Goal: Task Accomplishment & Management: Manage account settings

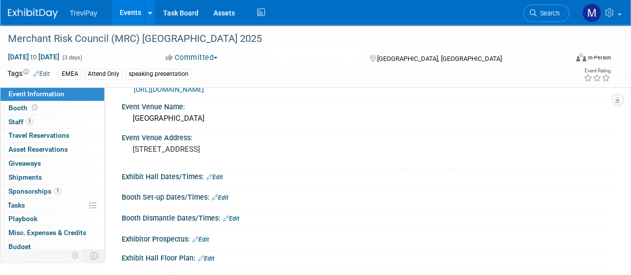
scroll to position [50, 0]
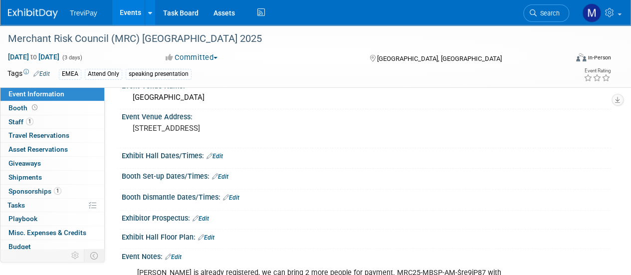
click at [213, 155] on icon at bounding box center [210, 156] width 6 height 6
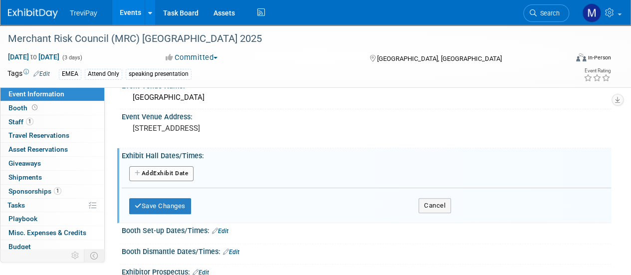
click at [164, 173] on button "Add Another Exhibit Date" at bounding box center [161, 173] width 64 height 15
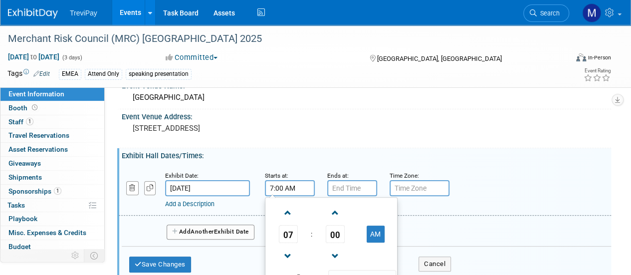
click at [287, 190] on input "7:00 AM" at bounding box center [290, 188] width 50 height 16
click at [283, 255] on span at bounding box center [287, 255] width 17 height 17
click at [282, 209] on span at bounding box center [287, 212] width 17 height 17
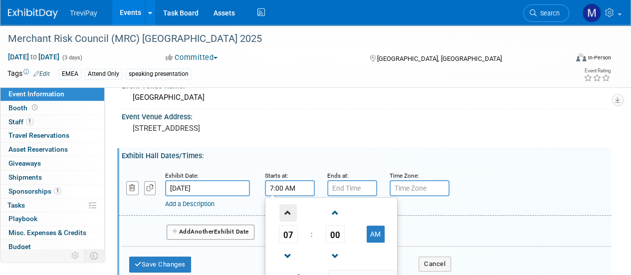
click at [282, 209] on span at bounding box center [287, 212] width 17 height 17
click at [286, 207] on span at bounding box center [287, 212] width 17 height 17
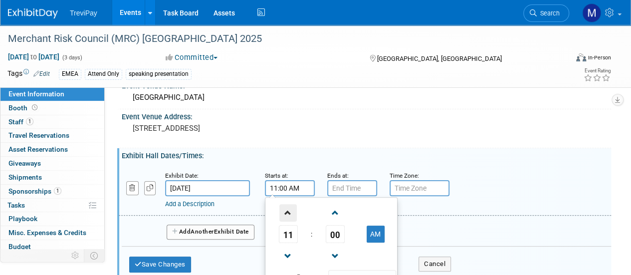
type input "12:00 PM"
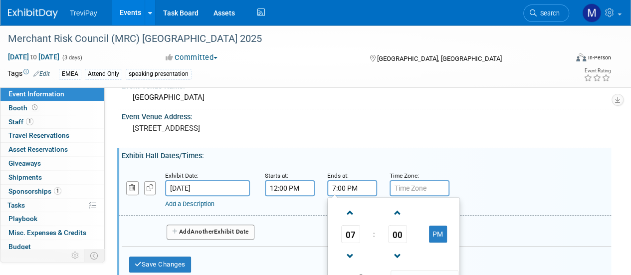
click at [363, 193] on input "7:00 PM" at bounding box center [352, 188] width 50 height 16
click at [350, 217] on span at bounding box center [350, 212] width 17 height 17
click at [351, 216] on span at bounding box center [350, 212] width 17 height 17
click at [352, 216] on span at bounding box center [350, 212] width 17 height 17
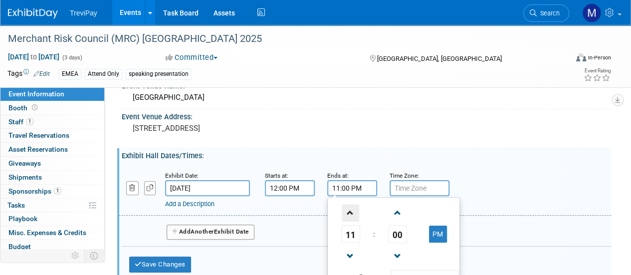
click at [352, 216] on span at bounding box center [350, 212] width 17 height 17
click at [352, 215] on span at bounding box center [350, 212] width 17 height 17
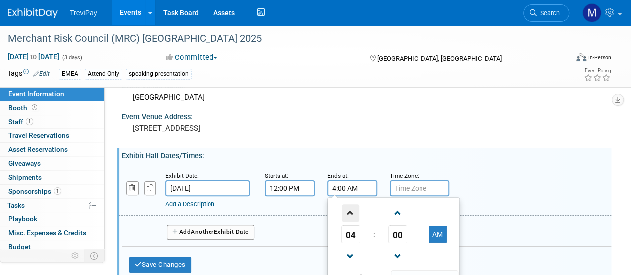
click at [353, 215] on span at bounding box center [350, 212] width 17 height 17
click at [355, 213] on span at bounding box center [350, 212] width 17 height 17
click at [349, 252] on span at bounding box center [350, 255] width 17 height 17
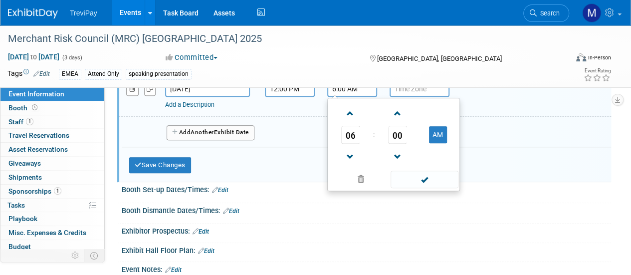
scroll to position [150, 0]
click at [440, 133] on button "AM" at bounding box center [438, 134] width 18 height 17
click at [430, 173] on span at bounding box center [424, 178] width 67 height 17
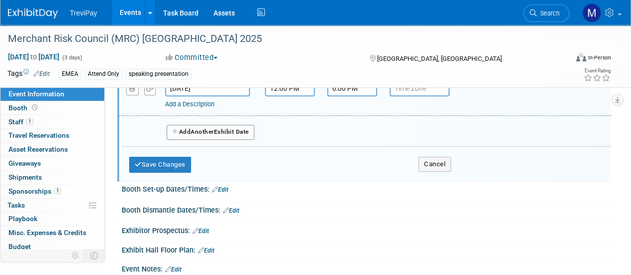
scroll to position [100, 0]
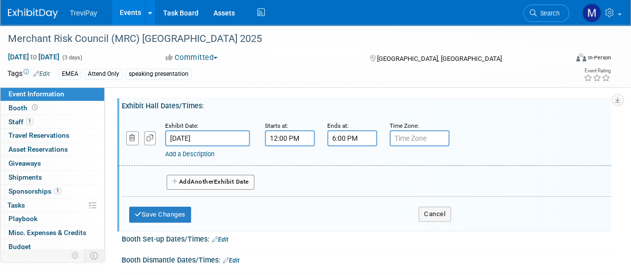
click at [202, 186] on button "Add Another Exhibit Date" at bounding box center [211, 182] width 88 height 15
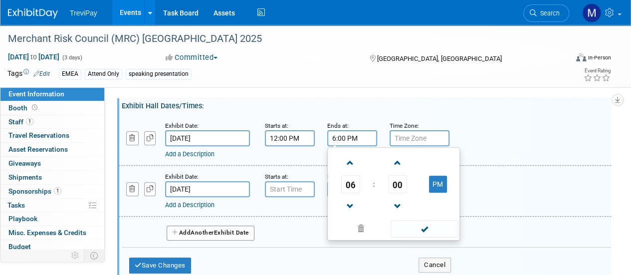
click at [342, 140] on input "6:00 PM" at bounding box center [352, 138] width 50 height 16
click at [400, 182] on span "00" at bounding box center [397, 184] width 19 height 18
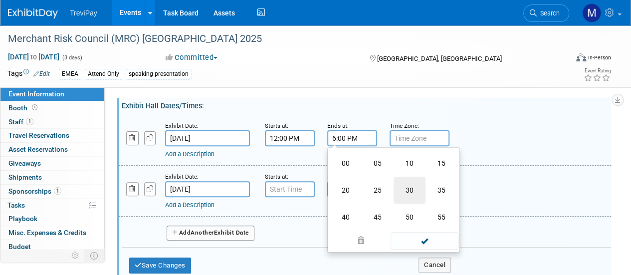
click at [410, 186] on td "30" at bounding box center [410, 190] width 32 height 27
type input "6:30 PM"
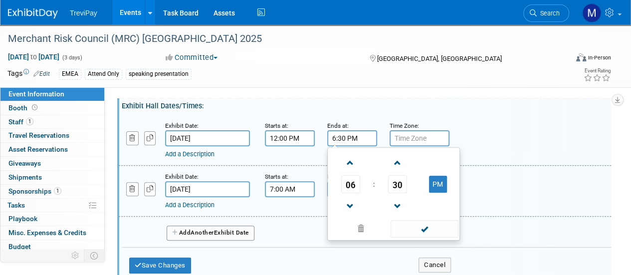
click at [279, 189] on input "7:00 AM" at bounding box center [290, 189] width 50 height 16
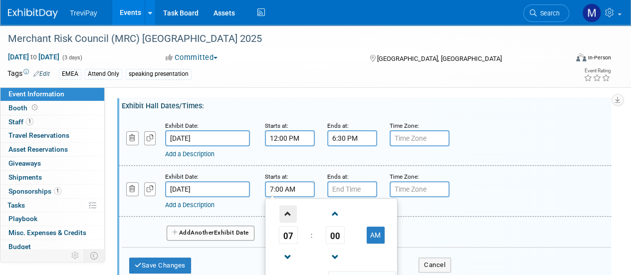
click at [287, 214] on span at bounding box center [287, 213] width 17 height 17
click at [339, 229] on span "00" at bounding box center [335, 235] width 19 height 18
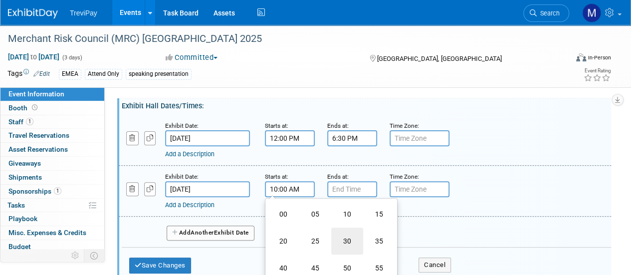
click at [343, 234] on td "30" at bounding box center [347, 240] width 32 height 27
type input "10:30 AM"
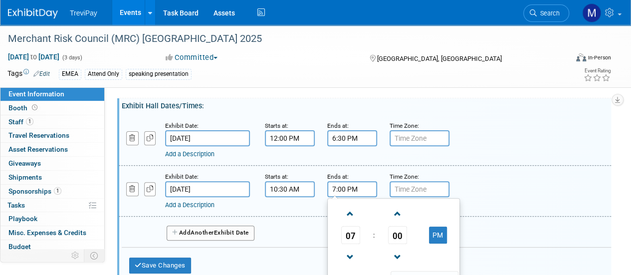
click at [344, 193] on input "7:00 PM" at bounding box center [352, 189] width 50 height 16
click at [349, 211] on span at bounding box center [350, 213] width 17 height 17
drag, startPoint x: 350, startPoint y: 234, endPoint x: 347, endPoint y: 243, distance: 9.9
click at [349, 241] on span "09" at bounding box center [350, 235] width 19 height 18
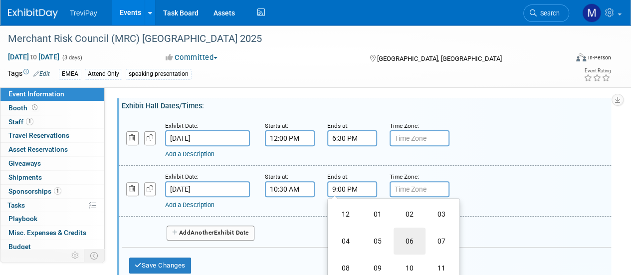
click at [403, 239] on td "06" at bounding box center [410, 240] width 32 height 27
type input "6:00 PM"
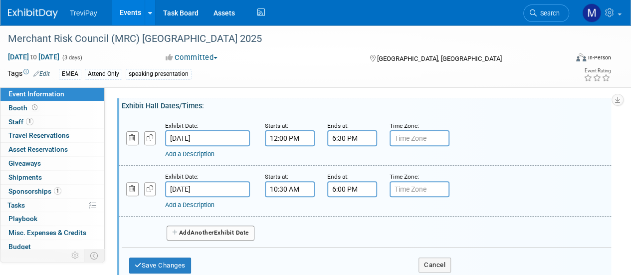
click at [486, 197] on div "Add a Description Description:" at bounding box center [346, 203] width 362 height 12
click at [214, 230] on span "Another" at bounding box center [202, 232] width 23 height 7
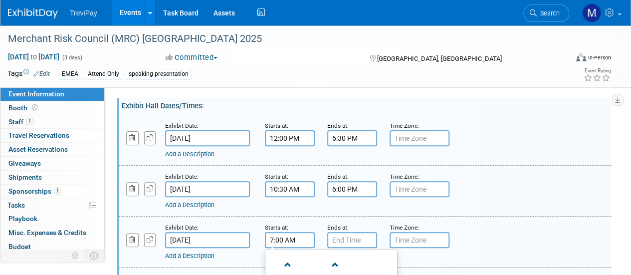
click at [285, 242] on input "7:00 AM" at bounding box center [290, 240] width 50 height 16
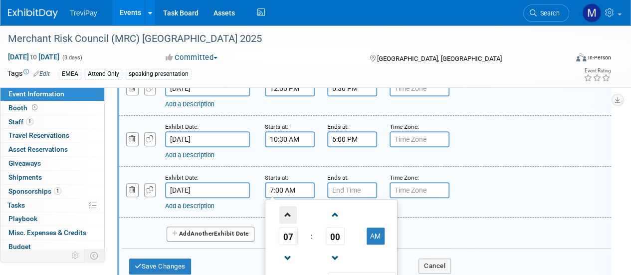
click at [285, 218] on span at bounding box center [287, 214] width 17 height 17
type input "9:00 AM"
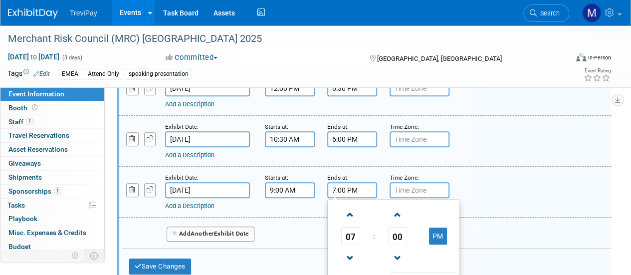
click at [360, 191] on input "7:00 PM" at bounding box center [352, 190] width 50 height 16
click at [348, 252] on span at bounding box center [350, 257] width 17 height 17
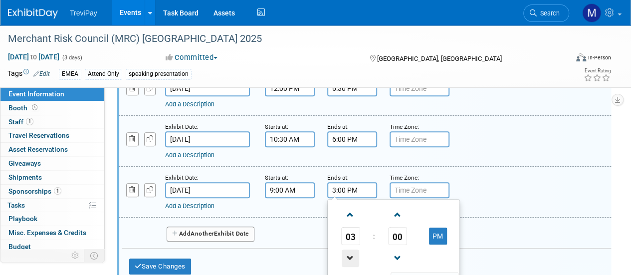
click at [348, 252] on span at bounding box center [350, 257] width 17 height 17
click at [436, 236] on button "PM" at bounding box center [438, 235] width 18 height 17
click at [436, 235] on button "AM" at bounding box center [438, 235] width 18 height 17
type input "2:00 PM"
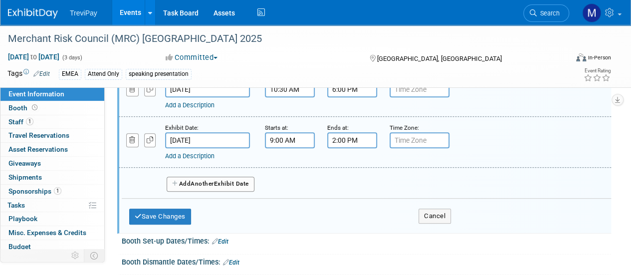
click at [518, 166] on div "Exhibit Date: Nov 5, 2025 Starts at: 9:00 AM Ends at: 2:00 PM Time Zone: Apply …" at bounding box center [365, 142] width 492 height 51
click at [174, 214] on button "Save Changes" at bounding box center [160, 217] width 62 height 16
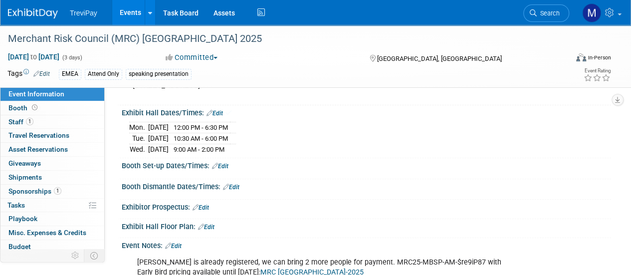
scroll to position [100, 0]
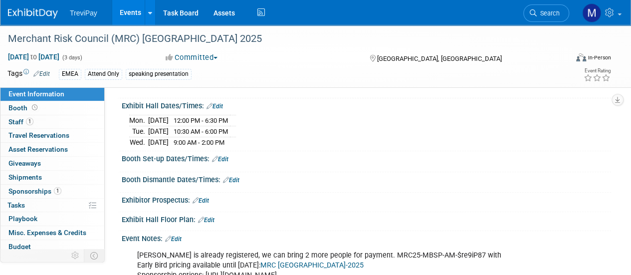
click at [220, 157] on link "Edit" at bounding box center [220, 159] width 16 height 7
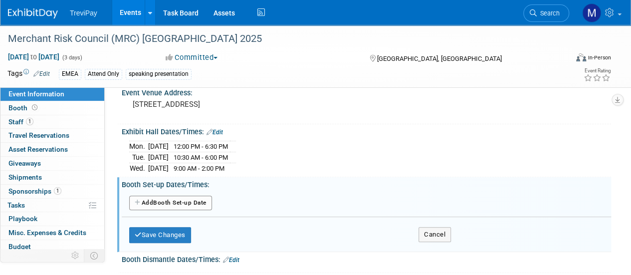
scroll to position [50, 0]
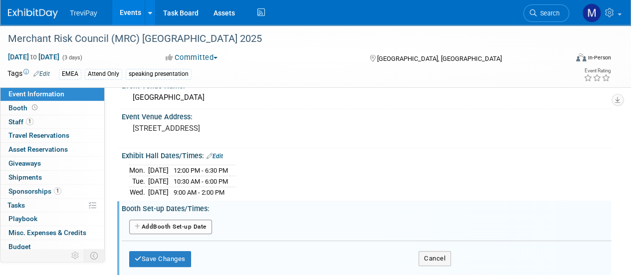
click at [199, 223] on button "Add Another Booth Set-up Date" at bounding box center [170, 226] width 83 height 15
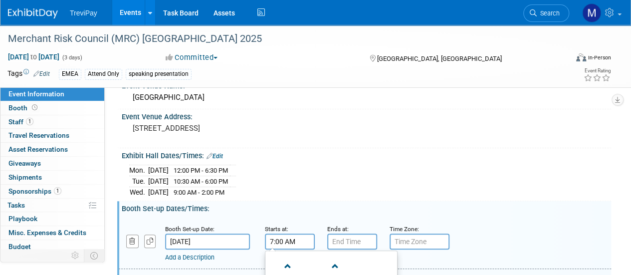
click at [277, 240] on input "7:00 AM" at bounding box center [290, 241] width 50 height 16
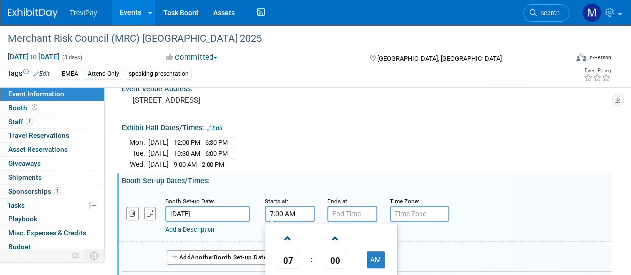
scroll to position [150, 0]
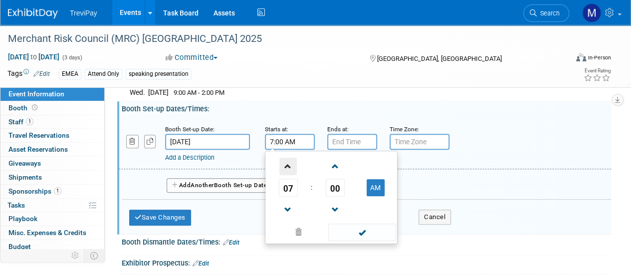
click at [291, 164] on span at bounding box center [287, 166] width 17 height 17
type input "9:00 AM"
click at [357, 141] on input "7:00 PM" at bounding box center [352, 142] width 50 height 16
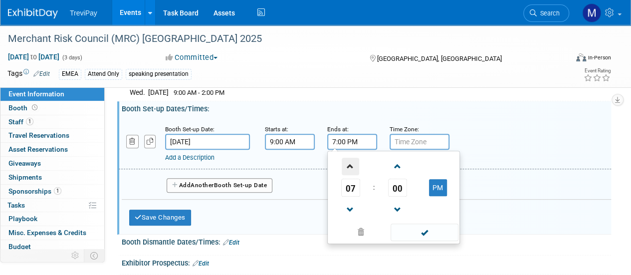
click at [351, 168] on span at bounding box center [350, 166] width 17 height 17
click at [353, 167] on span at bounding box center [350, 166] width 17 height 17
click at [392, 183] on span "00" at bounding box center [397, 188] width 19 height 18
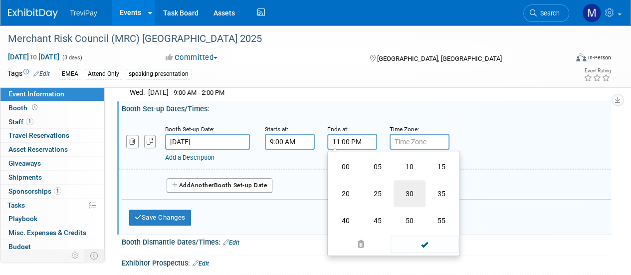
click at [409, 193] on td "30" at bounding box center [410, 193] width 32 height 27
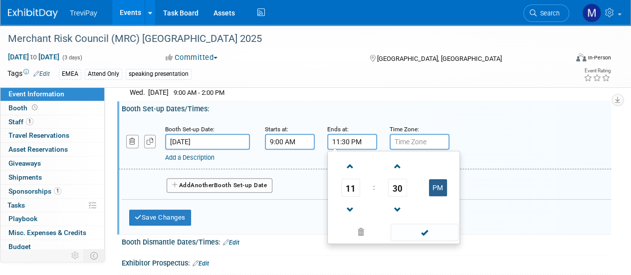
click at [443, 186] on button "PM" at bounding box center [438, 187] width 18 height 17
type input "11:30 AM"
click at [425, 225] on span at bounding box center [424, 231] width 67 height 17
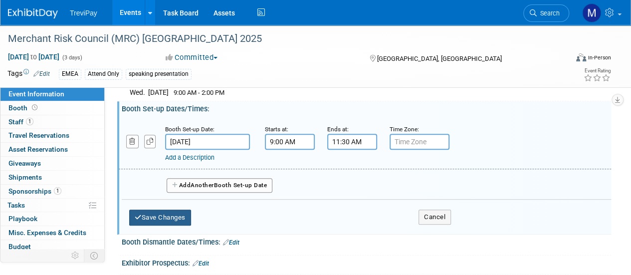
click at [173, 217] on button "Save Changes" at bounding box center [160, 218] width 62 height 16
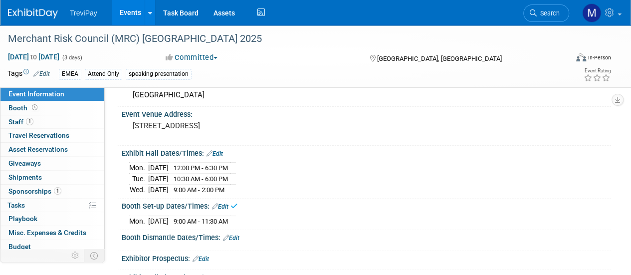
scroll to position [50, 0]
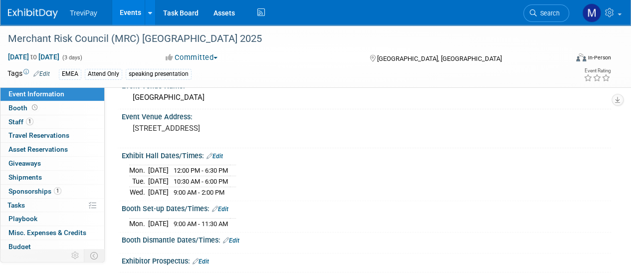
click at [235, 238] on link "Edit" at bounding box center [231, 240] width 16 height 7
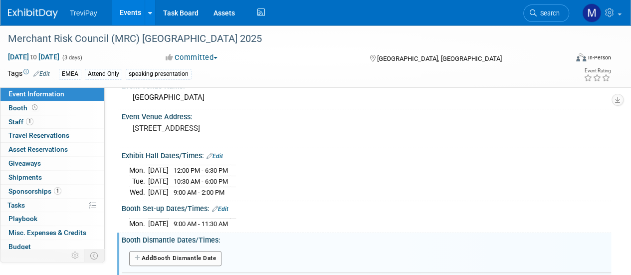
scroll to position [100, 0]
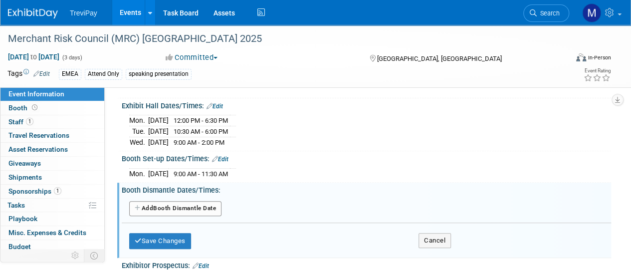
click at [166, 206] on button "Add Another Booth Dismantle Date" at bounding box center [175, 208] width 92 height 15
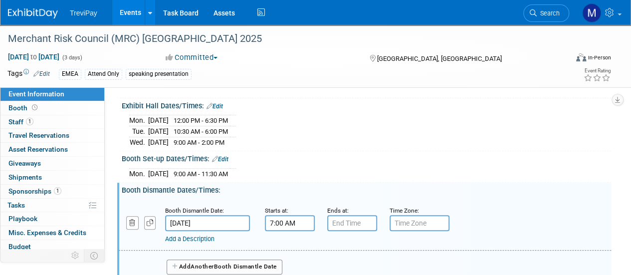
click at [292, 224] on input "7:00 AM" at bounding box center [290, 223] width 50 height 16
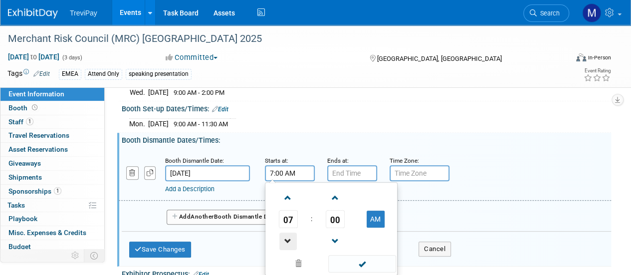
click at [288, 232] on span at bounding box center [287, 240] width 17 height 17
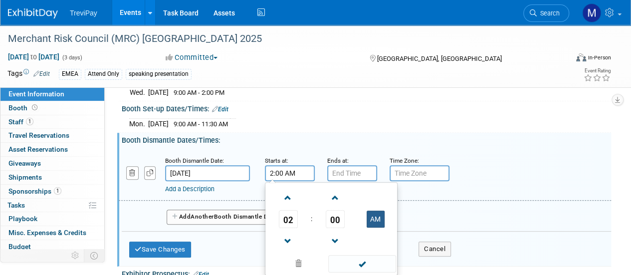
click at [374, 217] on button "AM" at bounding box center [376, 219] width 18 height 17
type input "2:00 PM"
click at [331, 171] on input "7:00 PM" at bounding box center [352, 173] width 50 height 16
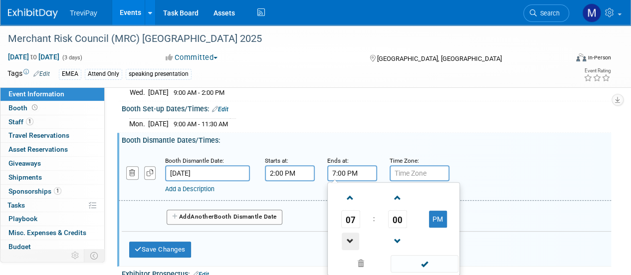
click at [347, 236] on span at bounding box center [350, 240] width 17 height 17
click at [348, 235] on span at bounding box center [350, 240] width 17 height 17
type input "4:00 PM"
click at [421, 261] on span at bounding box center [424, 263] width 67 height 17
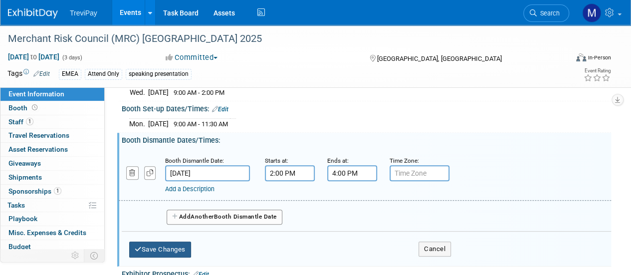
click at [178, 245] on button "Save Changes" at bounding box center [160, 249] width 62 height 16
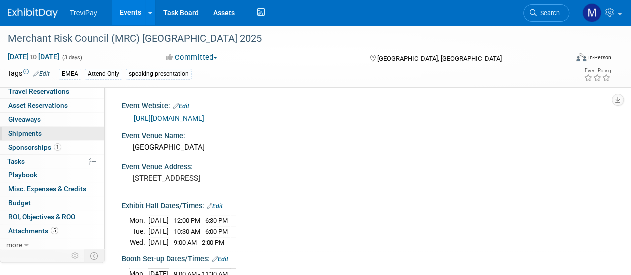
scroll to position [0, 0]
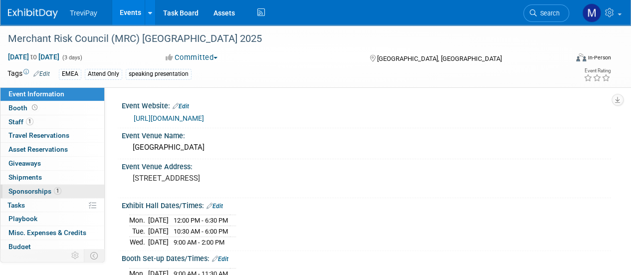
click at [36, 193] on span "Sponsorships 1" at bounding box center [34, 191] width 53 height 8
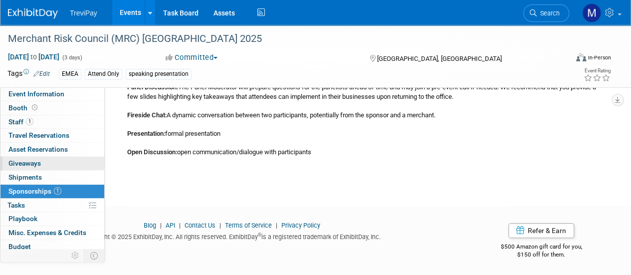
scroll to position [44, 0]
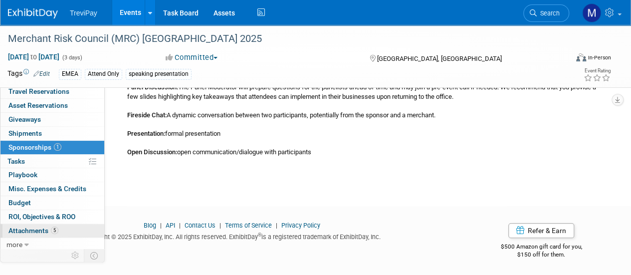
click at [43, 226] on span "Attachments 5" at bounding box center [33, 230] width 50 height 8
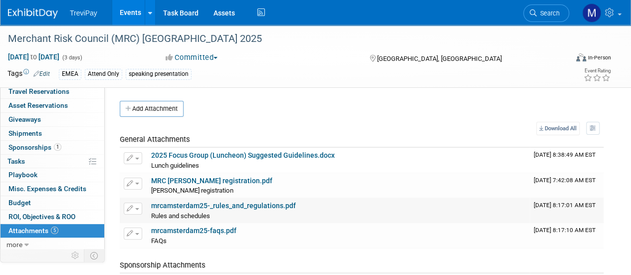
scroll to position [50, 0]
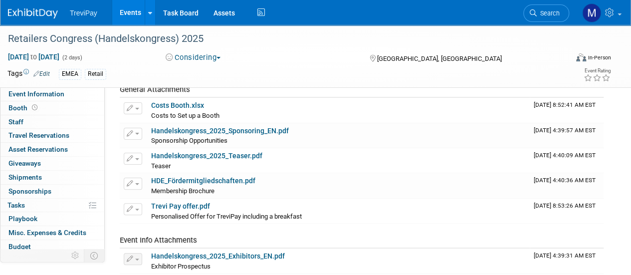
scroll to position [44, 0]
